Goal: Task Accomplishment & Management: Manage account settings

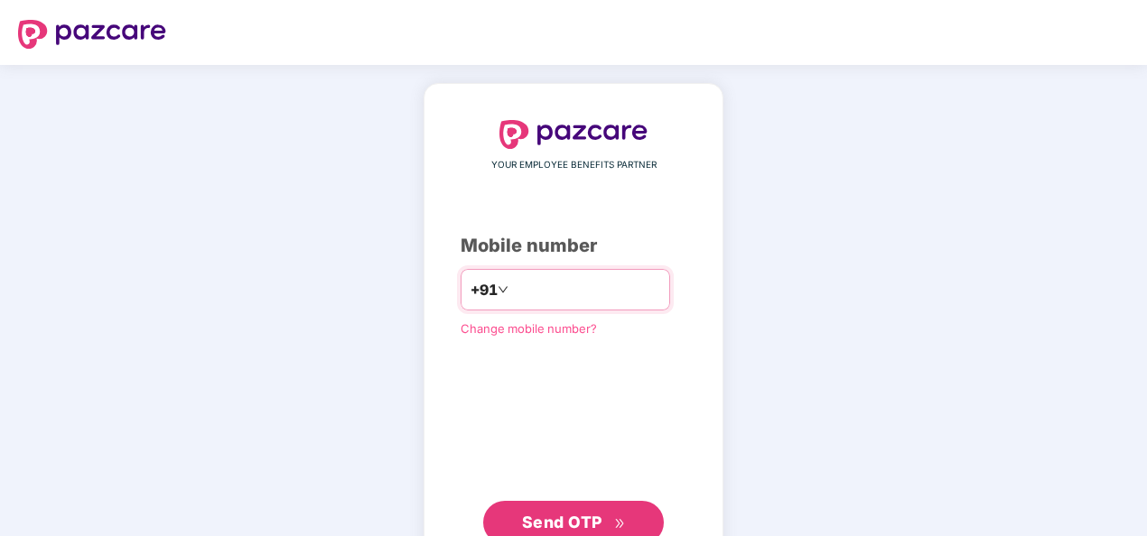
type input "**********"
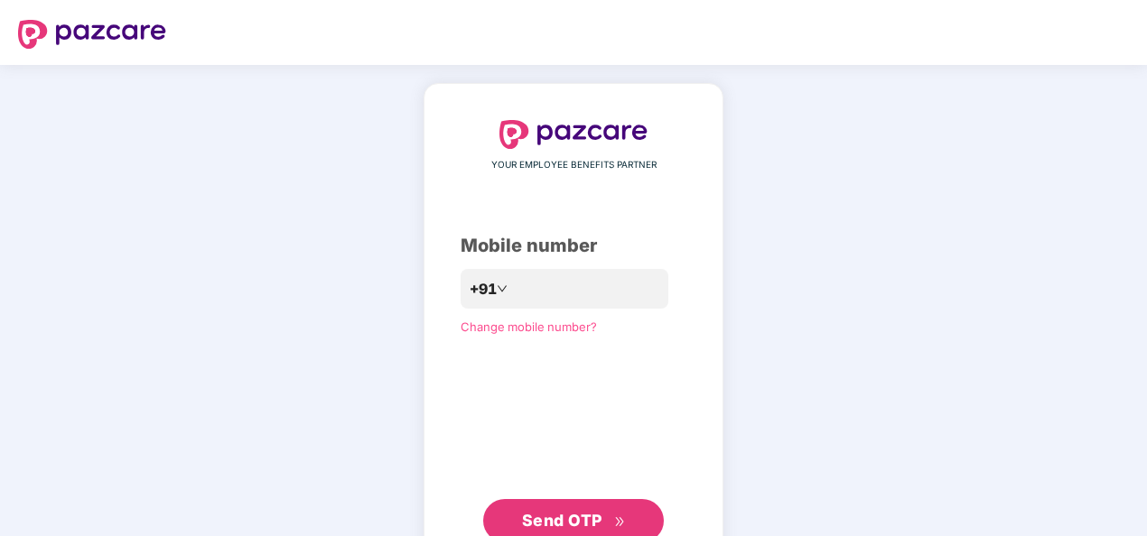
click at [547, 518] on span "Send OTP" at bounding box center [562, 520] width 80 height 19
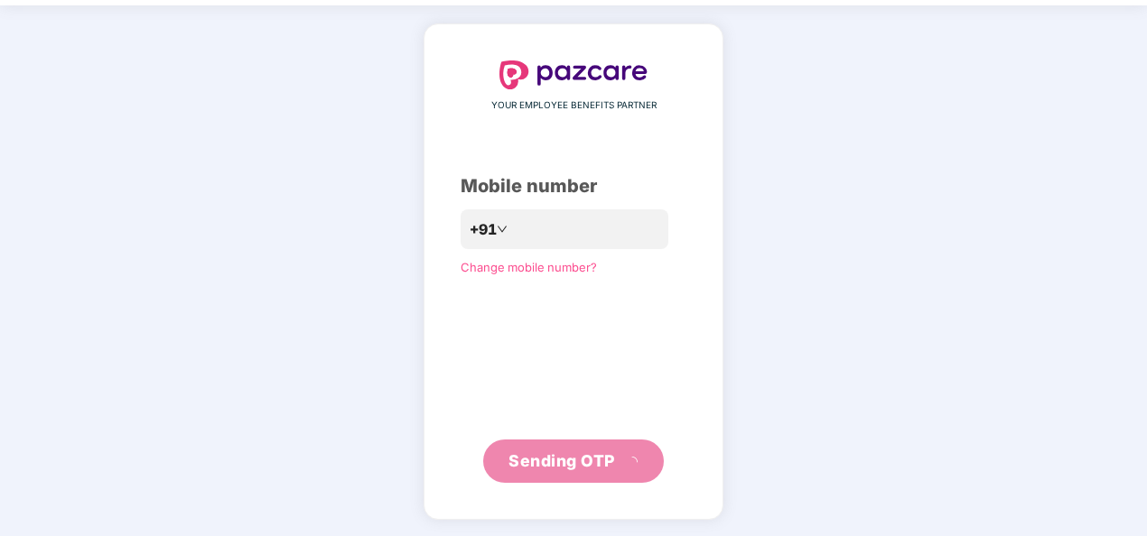
scroll to position [52, 0]
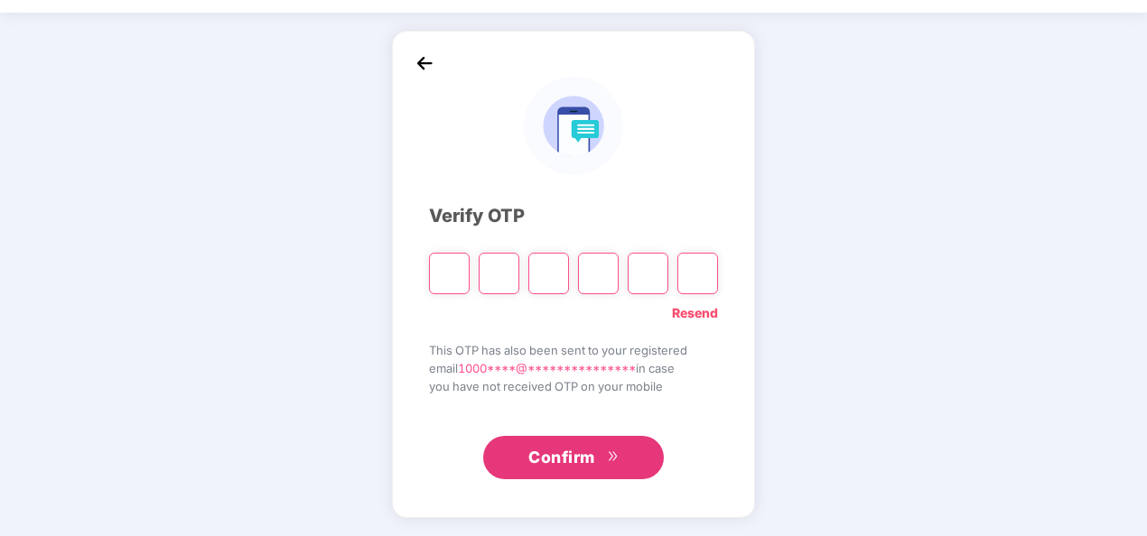
type input "*"
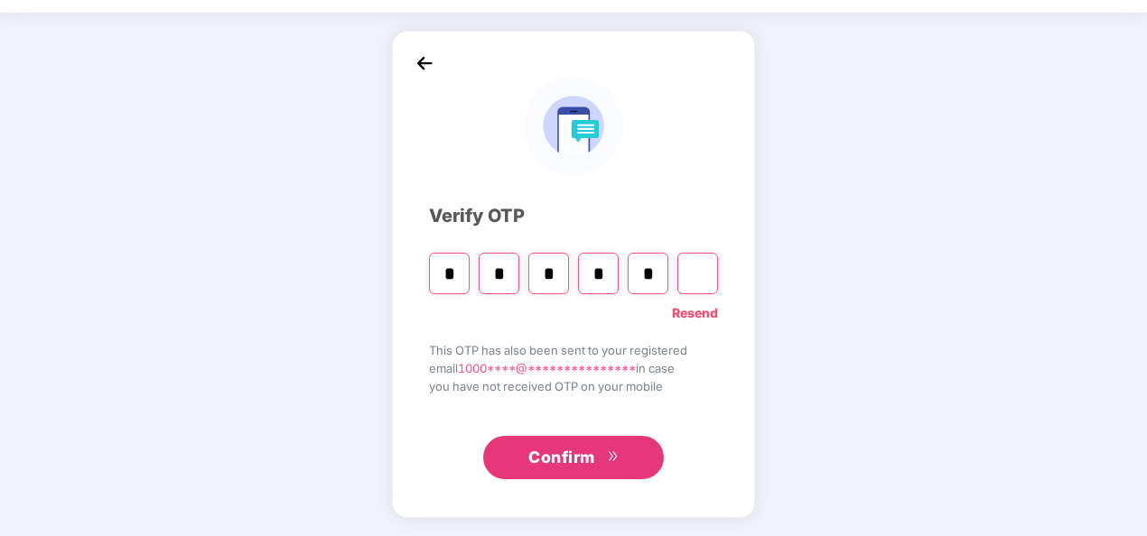
type input "*"
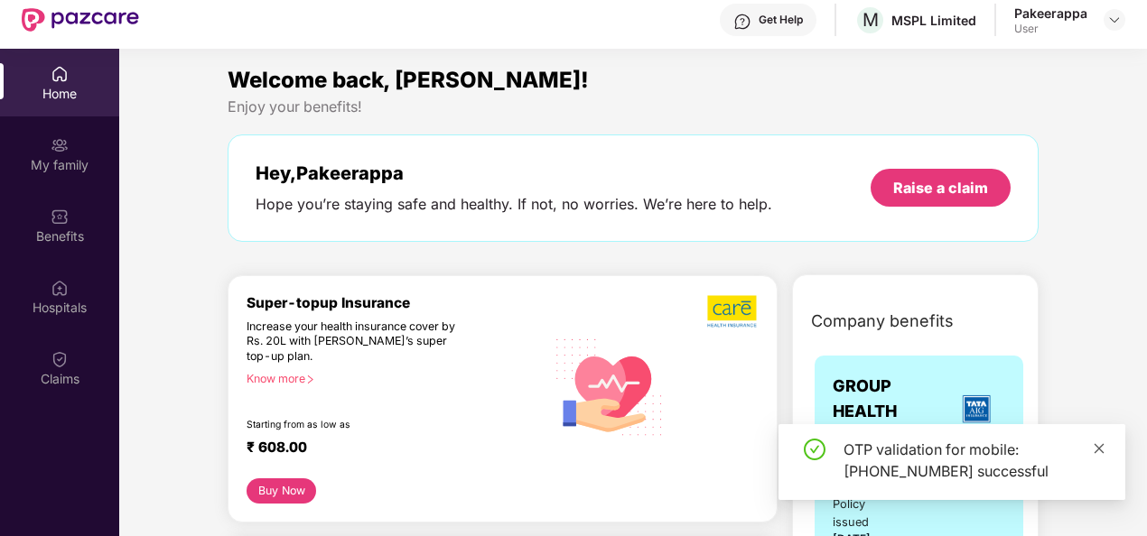
click at [1093, 447] on icon "close" at bounding box center [1099, 448] width 13 height 13
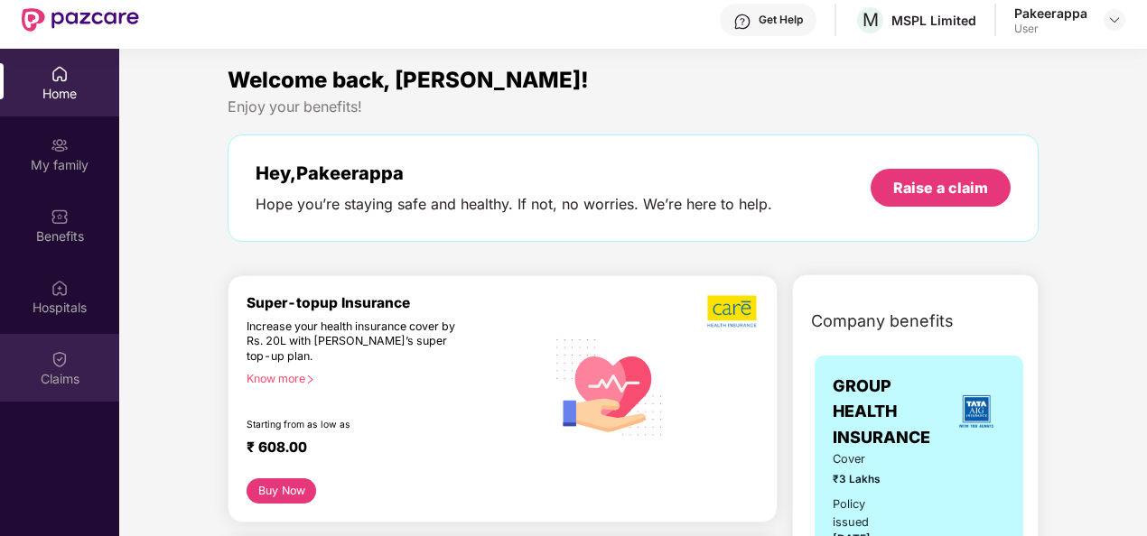
click at [57, 361] on img at bounding box center [60, 359] width 18 height 18
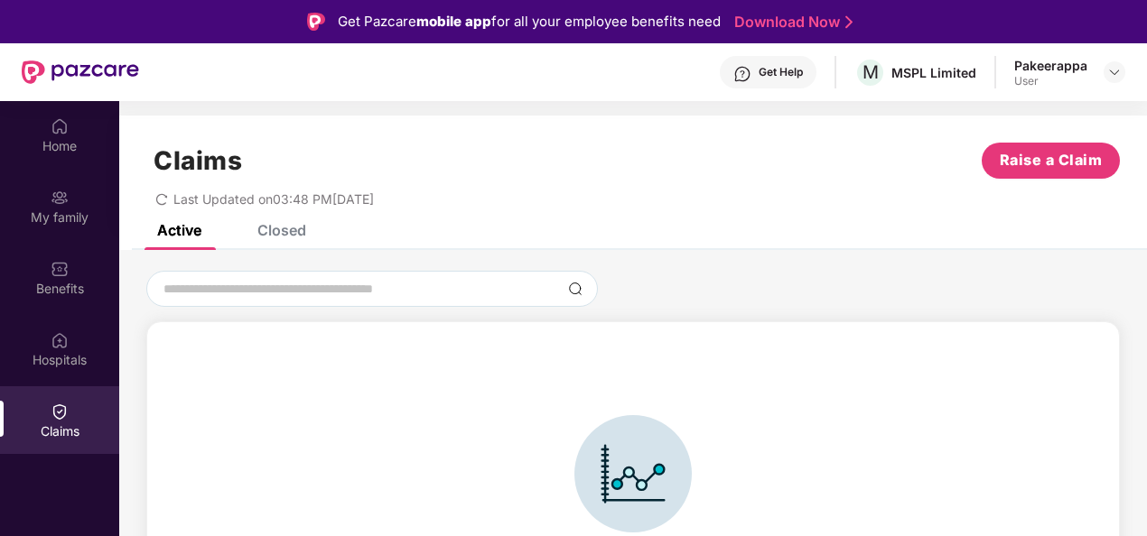
scroll to position [0, 0]
click at [36, 190] on div "My family" at bounding box center [59, 206] width 119 height 68
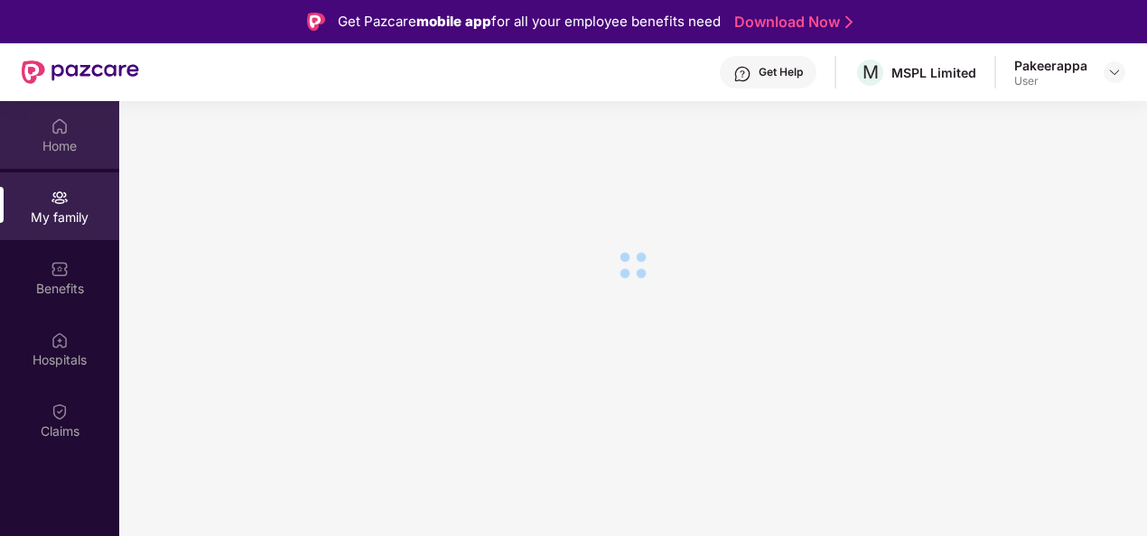
click at [63, 144] on div "Home" at bounding box center [59, 146] width 119 height 18
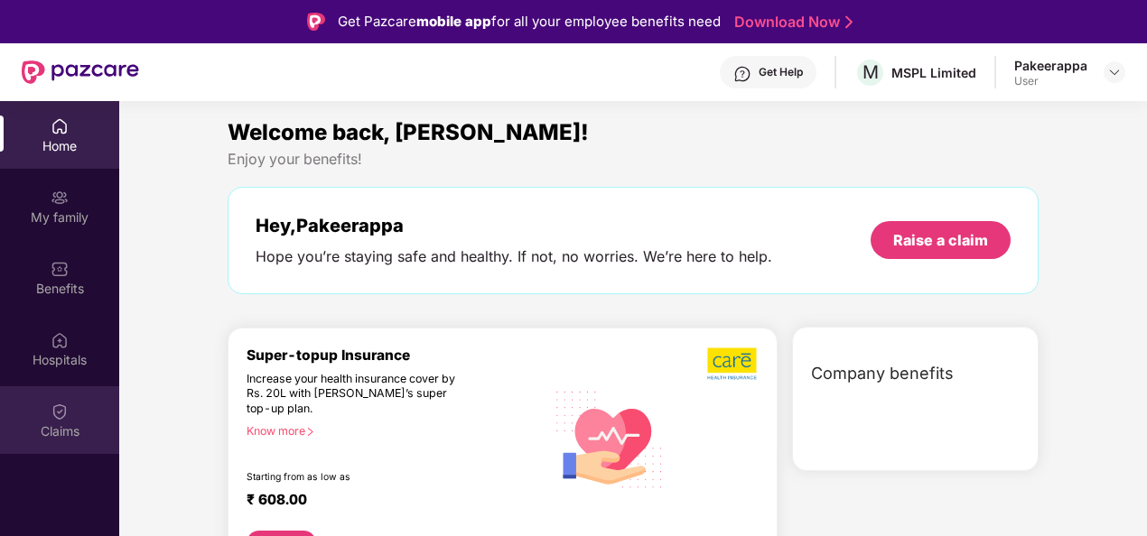
click at [43, 417] on div "Claims" at bounding box center [59, 420] width 119 height 68
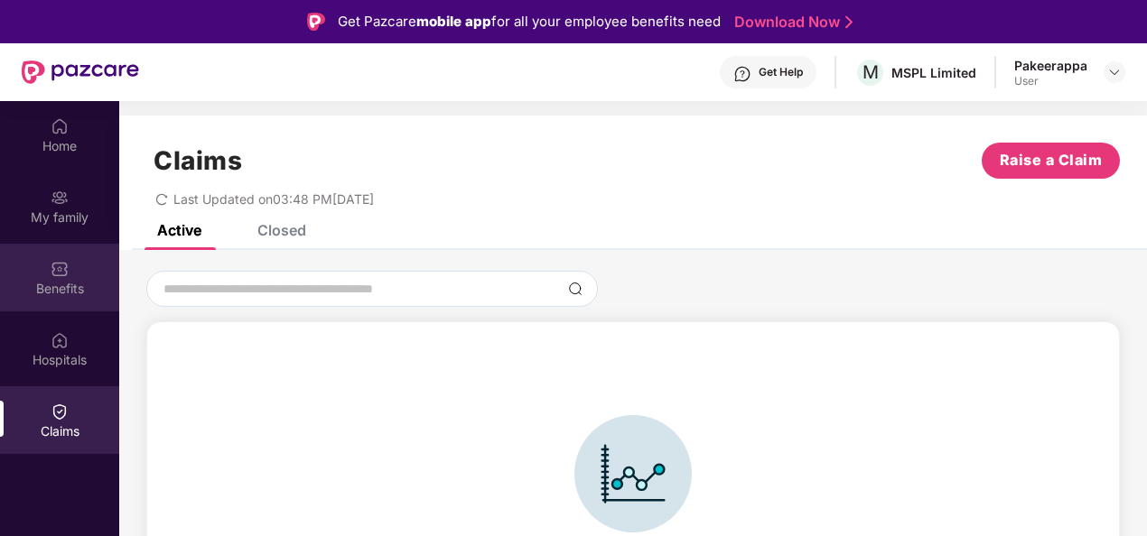
click at [78, 238] on div "My family" at bounding box center [59, 206] width 119 height 68
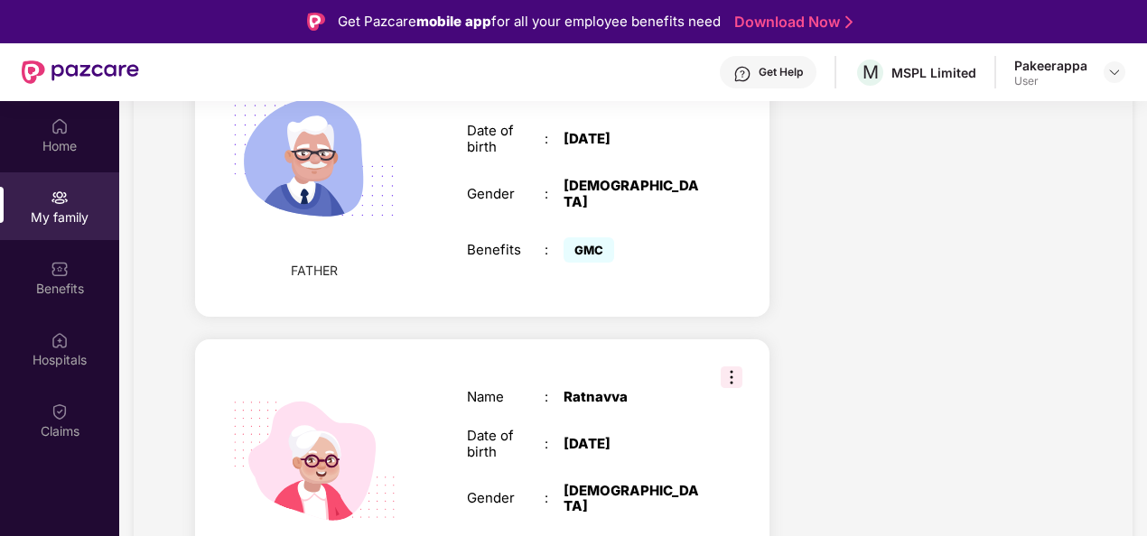
scroll to position [1757, 0]
